Goal: Obtain resource: Download file/media

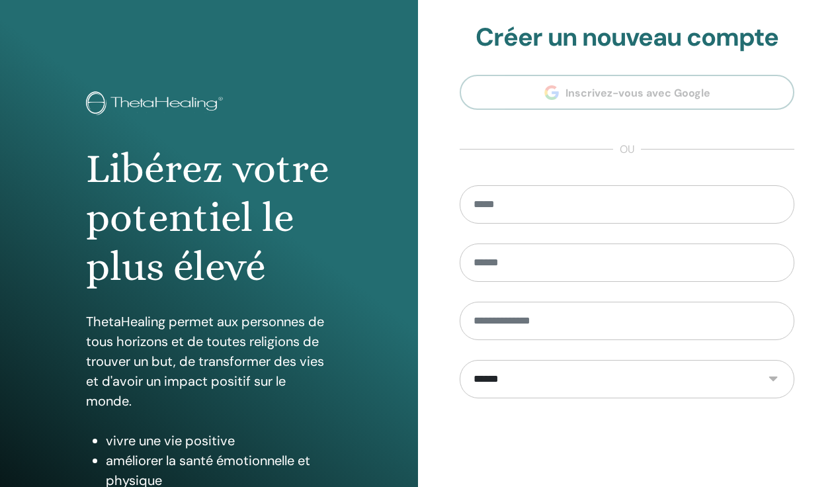
click at [512, 209] on input "email" at bounding box center [627, 204] width 335 height 38
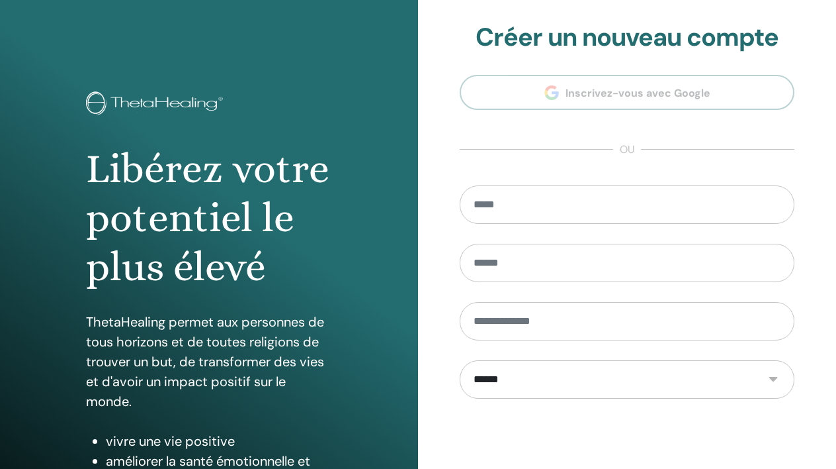
click at [660, 95] on section "**********" at bounding box center [627, 299] width 335 height 554
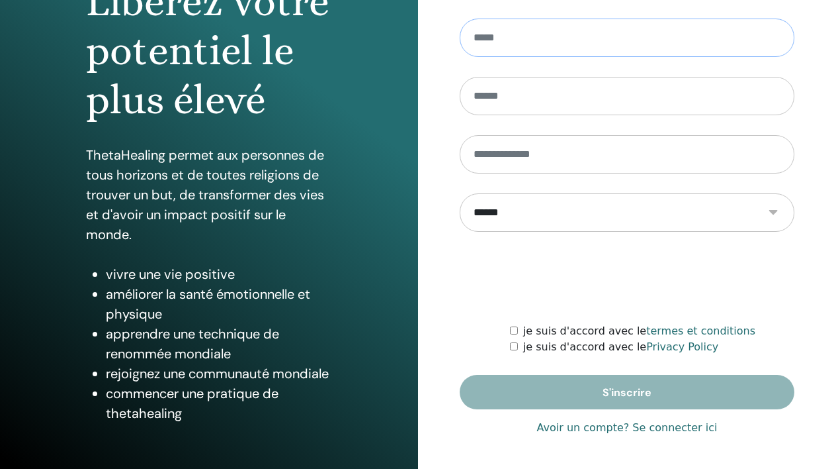
scroll to position [167, 0]
click at [652, 430] on link "Avoir un compte? Se connecter ici" at bounding box center [627, 428] width 181 height 16
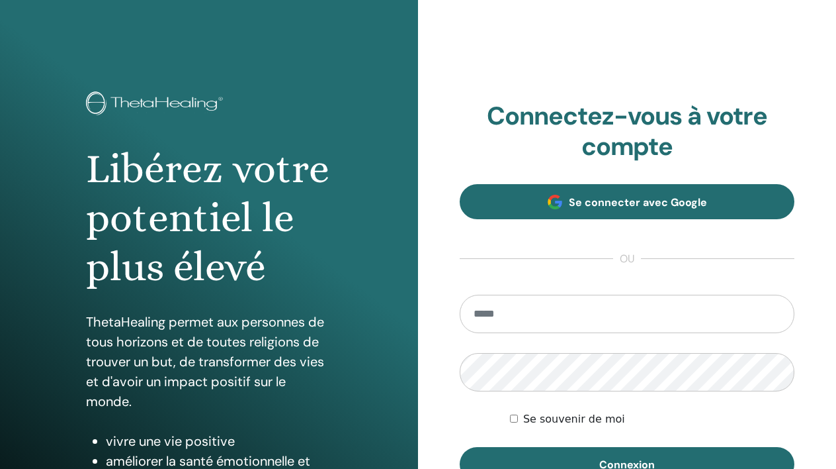
click at [604, 204] on span "Se connecter avec Google" at bounding box center [638, 202] width 138 height 14
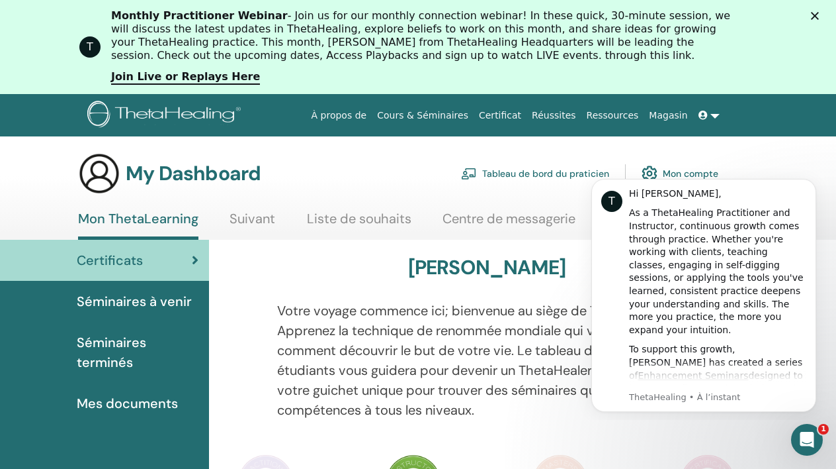
click at [136, 398] on span "Mes documents" at bounding box center [127, 403] width 101 height 20
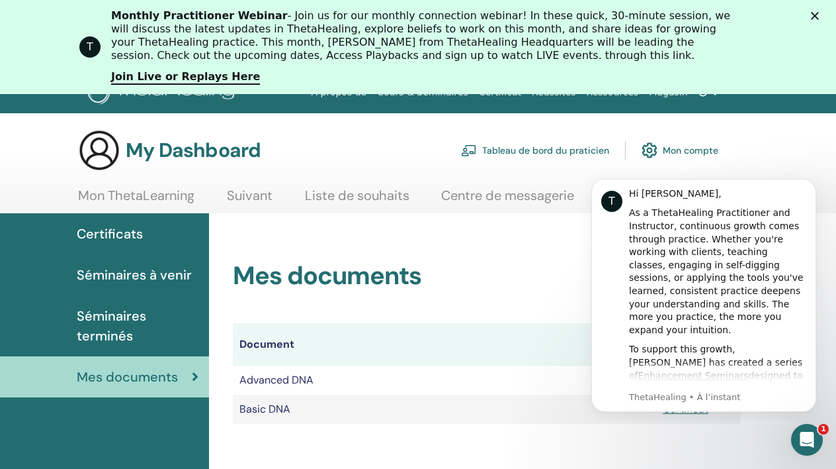
scroll to position [30, 0]
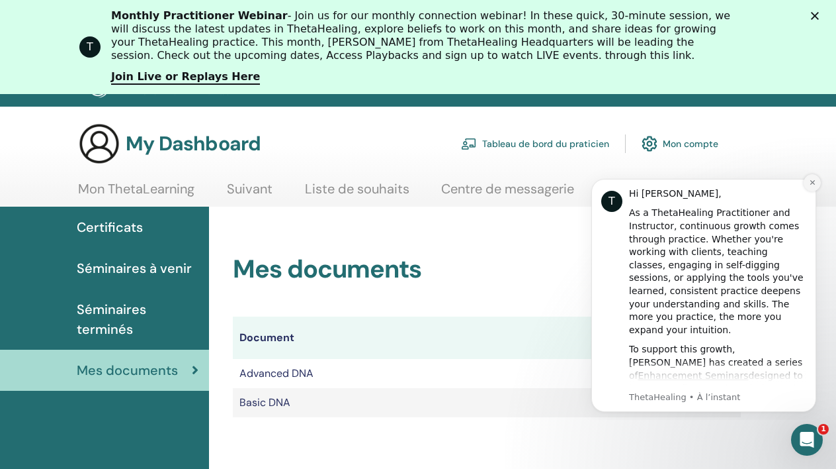
click at [812, 181] on icon "Dismiss notification" at bounding box center [812, 182] width 7 height 7
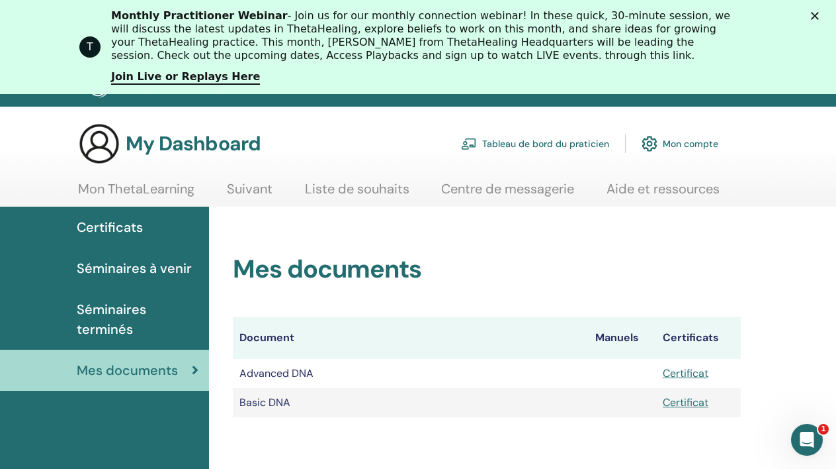
click at [678, 372] on link "Certificat" at bounding box center [686, 373] width 46 height 14
